Goal: Task Accomplishment & Management: Manage account settings

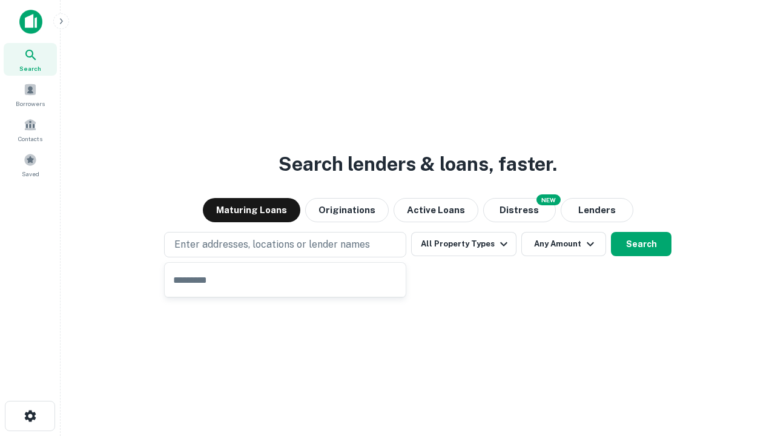
type input "**********"
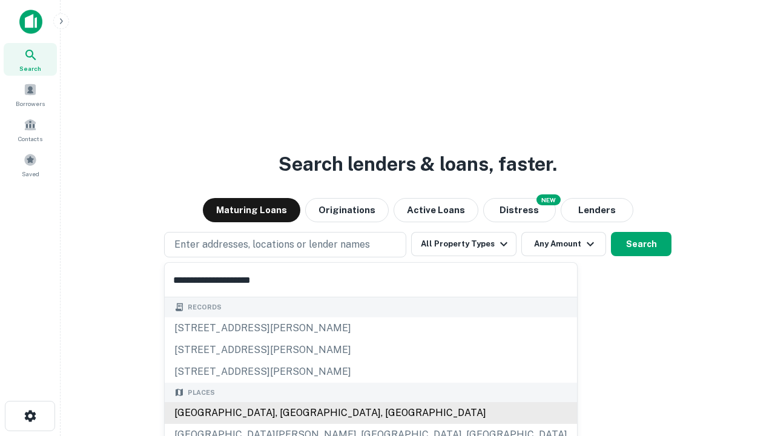
click at [290, 413] on div "[GEOGRAPHIC_DATA], [GEOGRAPHIC_DATA], [GEOGRAPHIC_DATA]" at bounding box center [371, 413] width 413 height 22
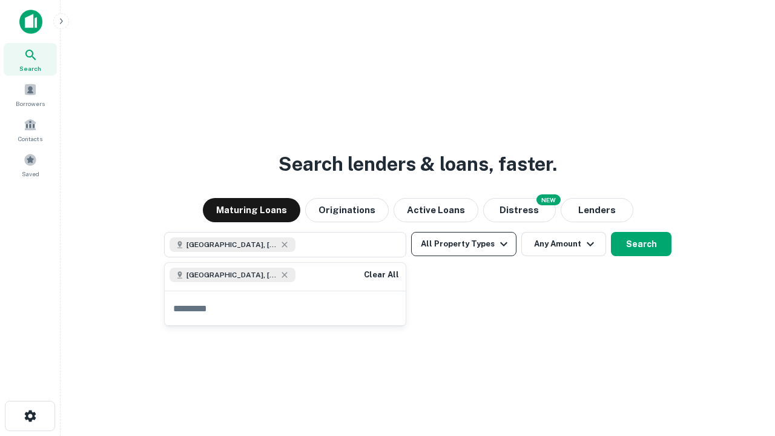
click at [464, 244] on button "All Property Types" at bounding box center [463, 244] width 105 height 24
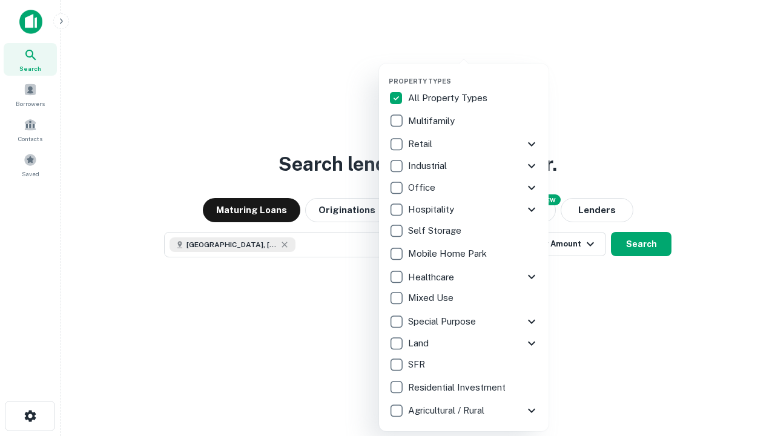
click at [474, 73] on button "button" at bounding box center [474, 73] width 170 height 1
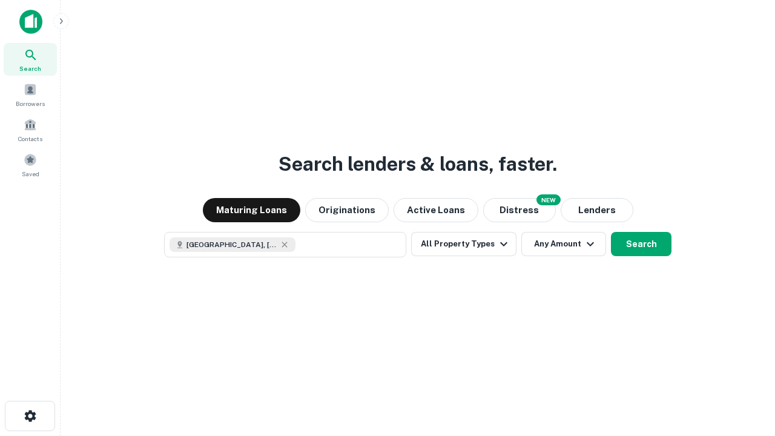
scroll to position [19, 0]
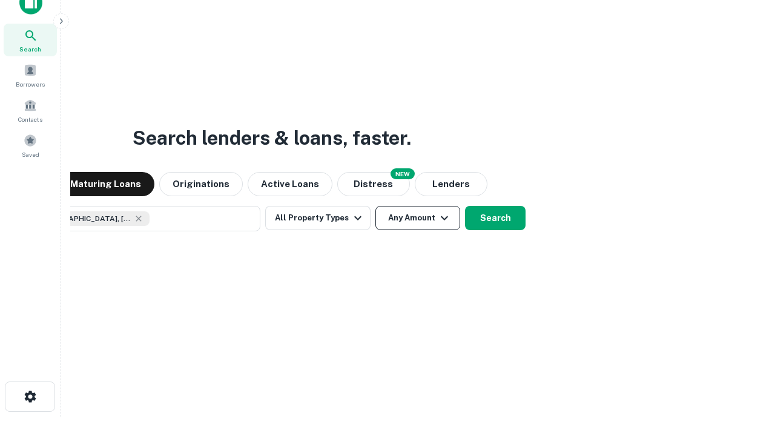
click at [376, 206] on button "Any Amount" at bounding box center [418, 218] width 85 height 24
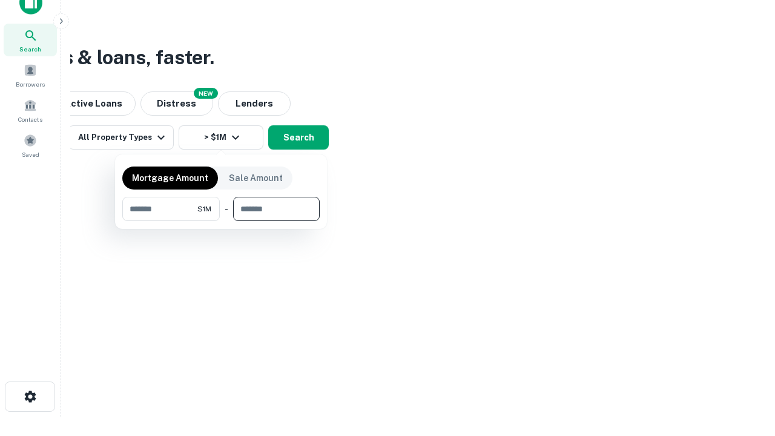
type input "*******"
click at [221, 221] on button "button" at bounding box center [220, 221] width 197 height 1
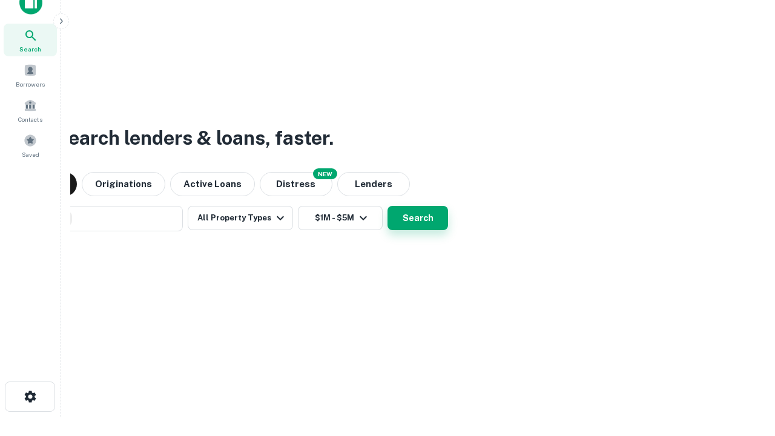
click at [388, 206] on button "Search" at bounding box center [418, 218] width 61 height 24
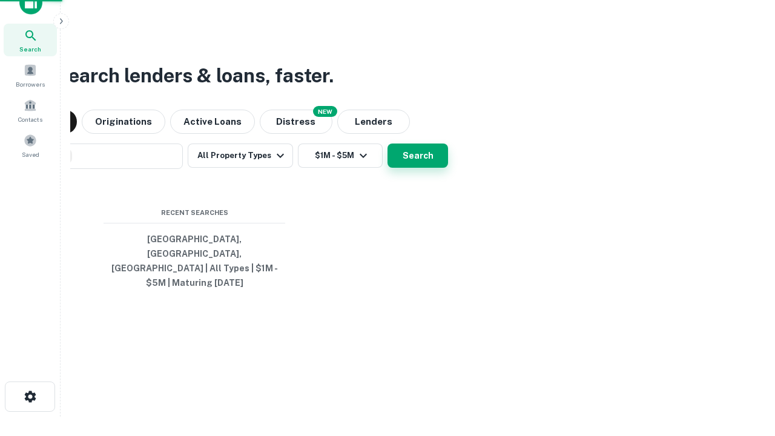
scroll to position [39, 343]
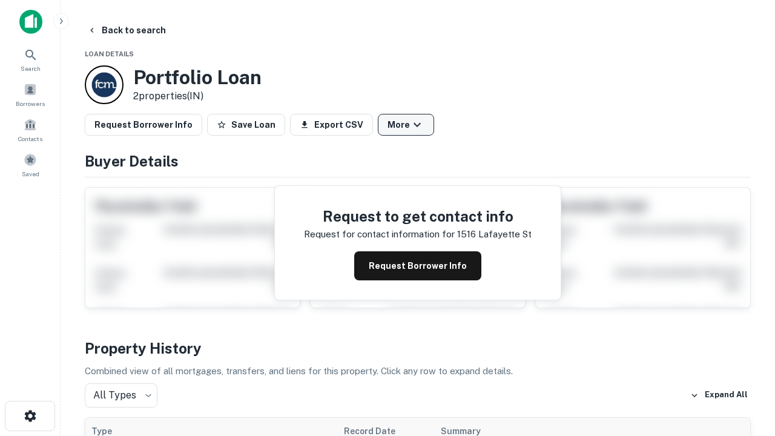
click at [406, 125] on button "More" at bounding box center [406, 125] width 56 height 22
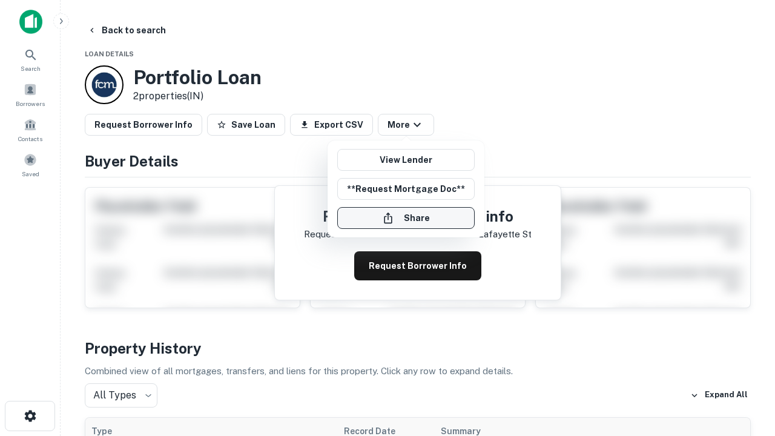
click at [406, 218] on button "Share" at bounding box center [406, 218] width 138 height 22
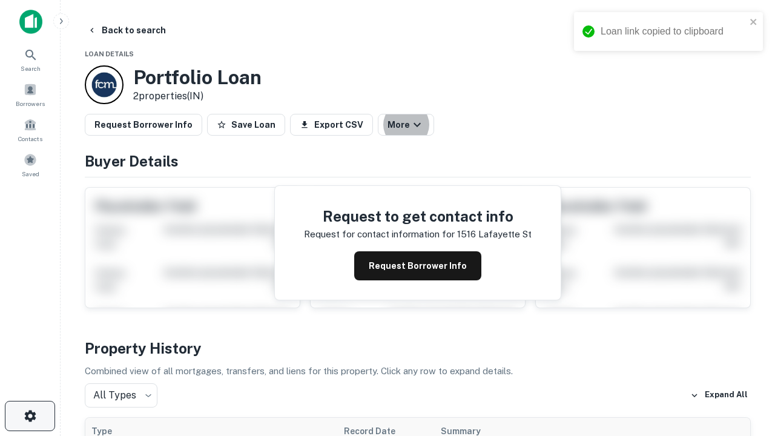
click at [30, 416] on icon "button" at bounding box center [30, 416] width 15 height 15
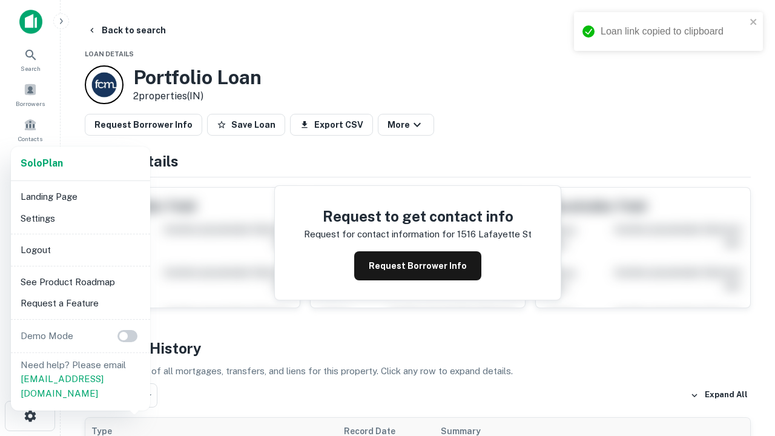
click at [80, 250] on li "Logout" at bounding box center [81, 250] width 130 height 22
